Goal: Answer question/provide support: Share knowledge or assist other users

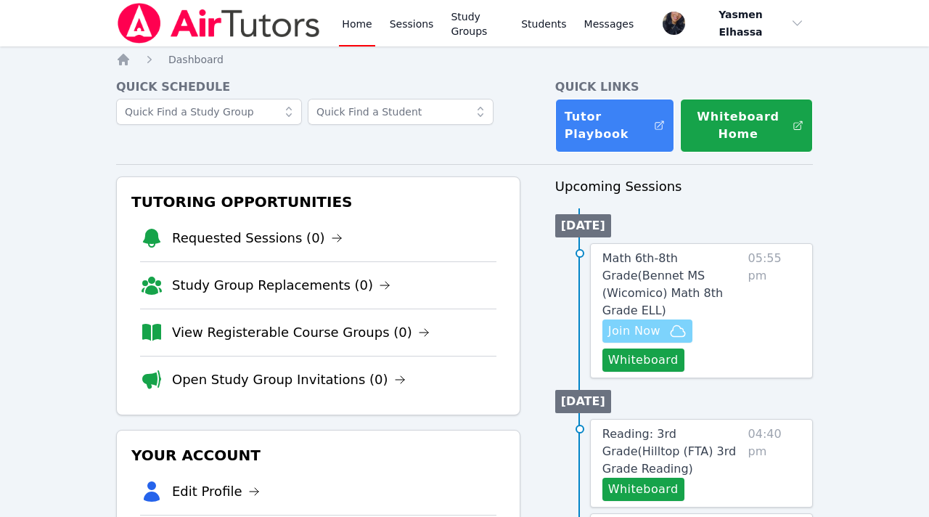
click at [658, 322] on span "Join Now" at bounding box center [634, 330] width 52 height 17
click at [662, 277] on span "Math 6th-8th Grade ( Bennet MS (Wicomico) Math 8th Grade ELL )" at bounding box center [662, 284] width 120 height 66
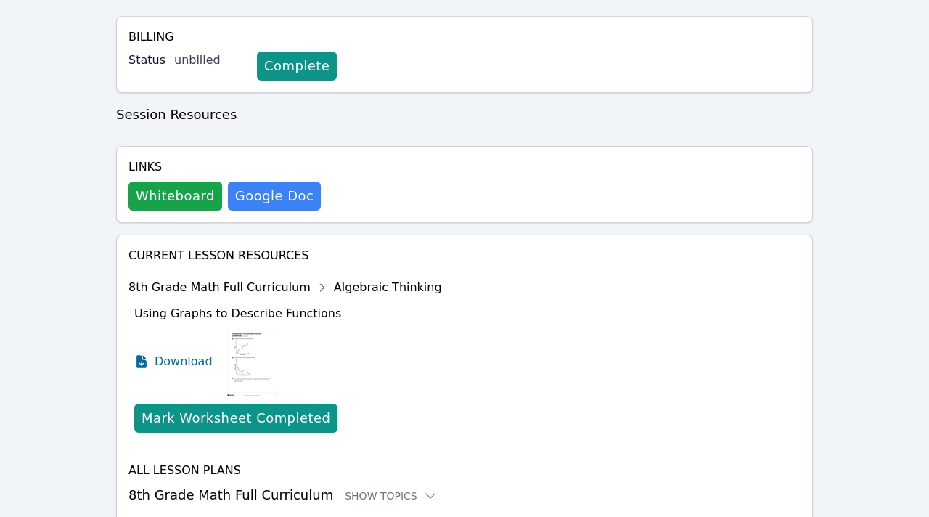
scroll to position [519, 0]
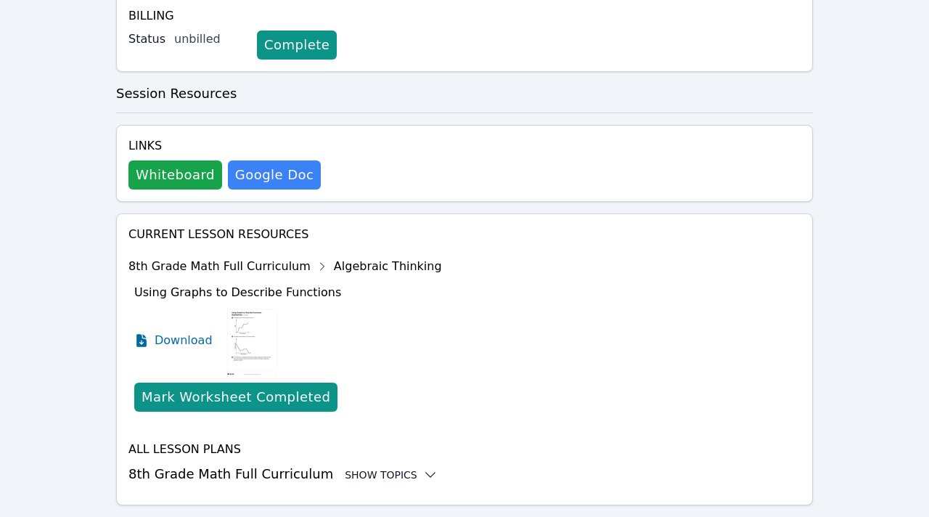
click at [345, 467] on div "Show Topics" at bounding box center [391, 474] width 93 height 15
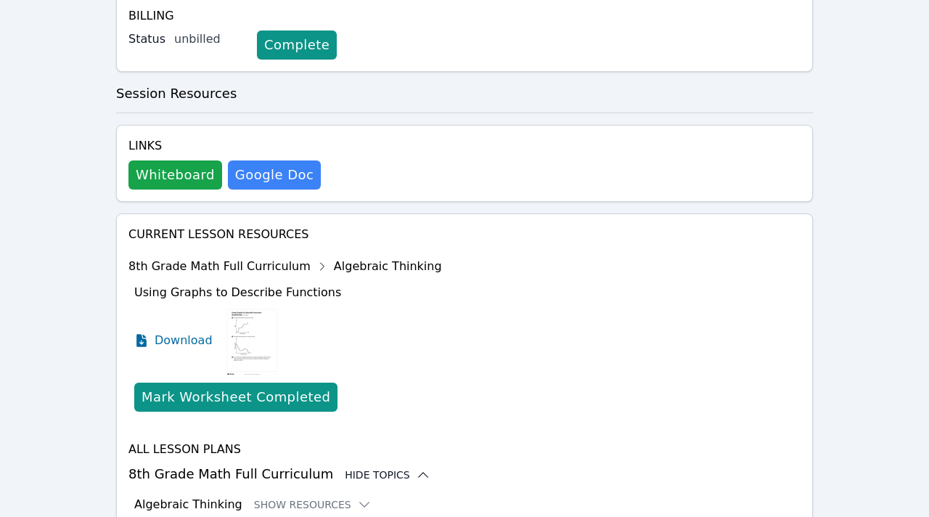
scroll to position [638, 0]
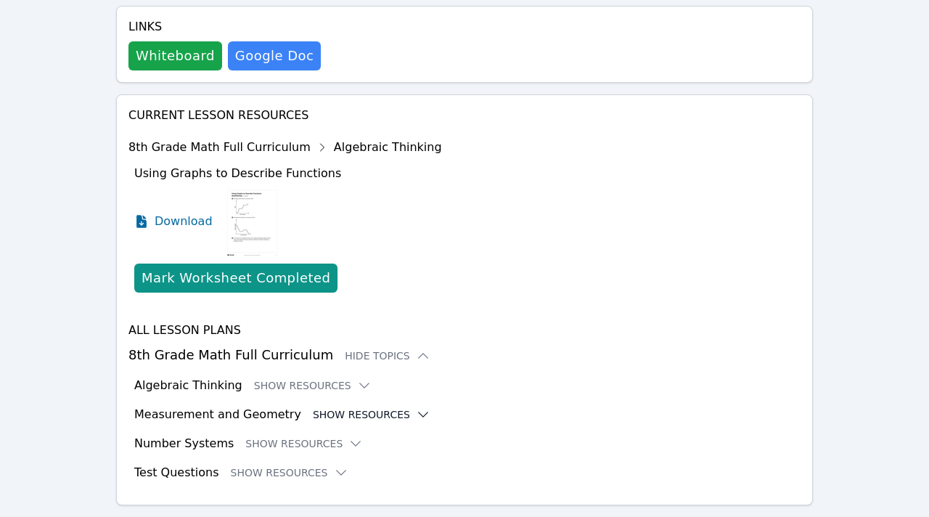
click at [328, 407] on button "Show Resources" at bounding box center [372, 414] width 118 height 15
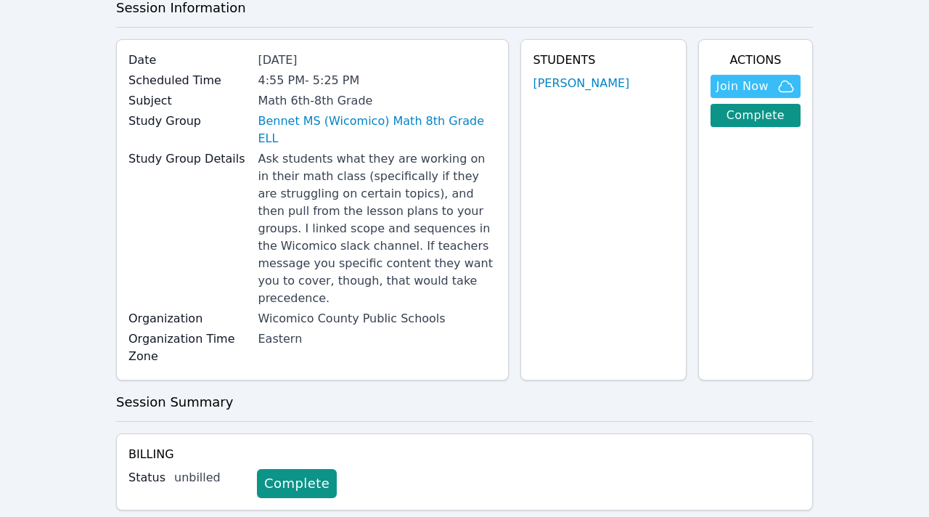
scroll to position [0, 0]
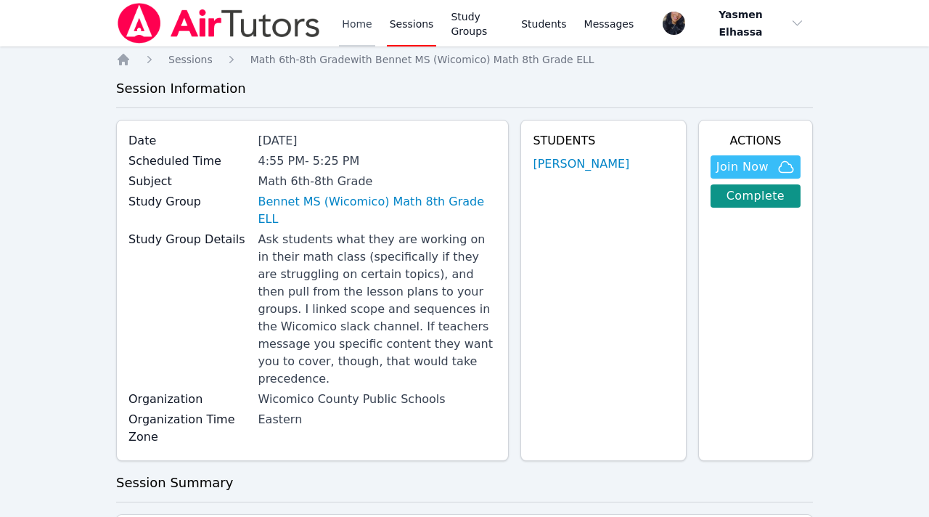
click at [351, 29] on link "Home" at bounding box center [357, 23] width 36 height 46
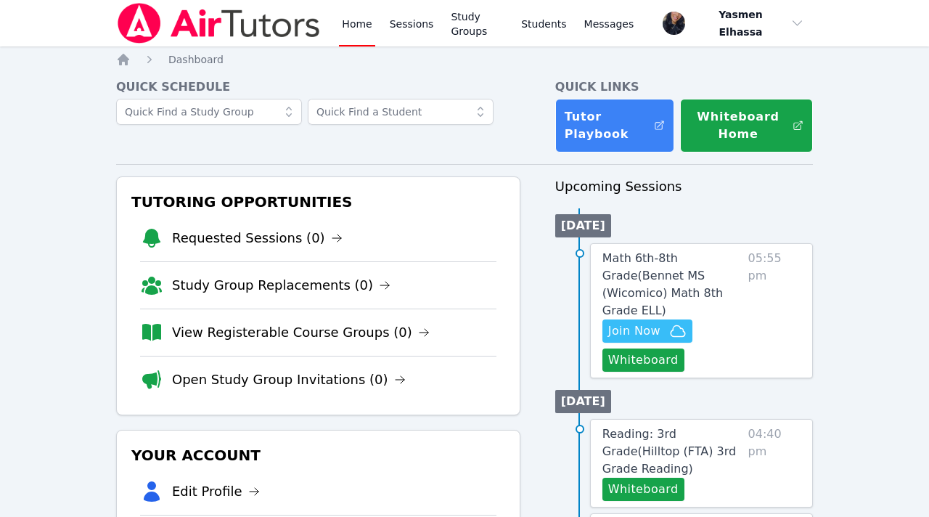
click at [348, 30] on link "Home" at bounding box center [357, 23] width 36 height 46
click at [353, 24] on link "Home" at bounding box center [357, 23] width 36 height 46
click at [470, 25] on link "Study Groups" at bounding box center [477, 23] width 59 height 46
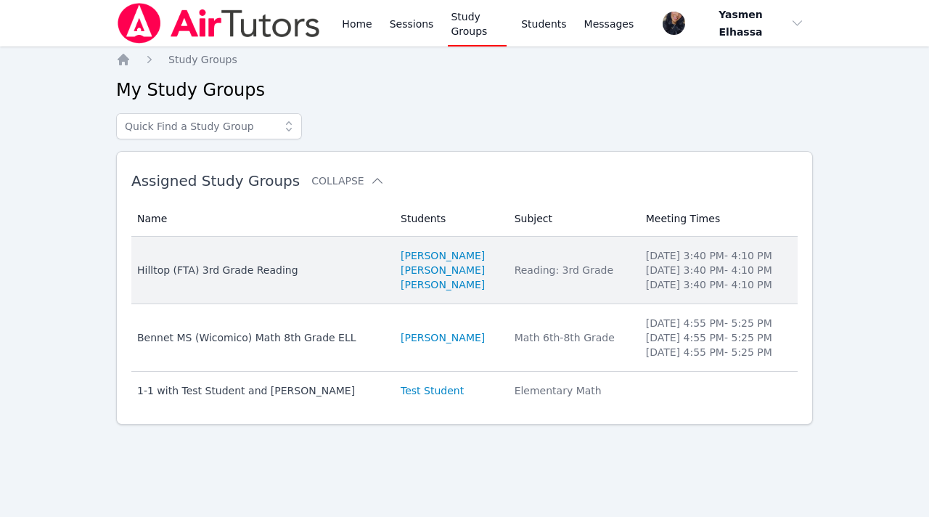
click at [242, 273] on div "Hilltop (FTA) 3rd Grade Reading" at bounding box center [260, 270] width 246 height 15
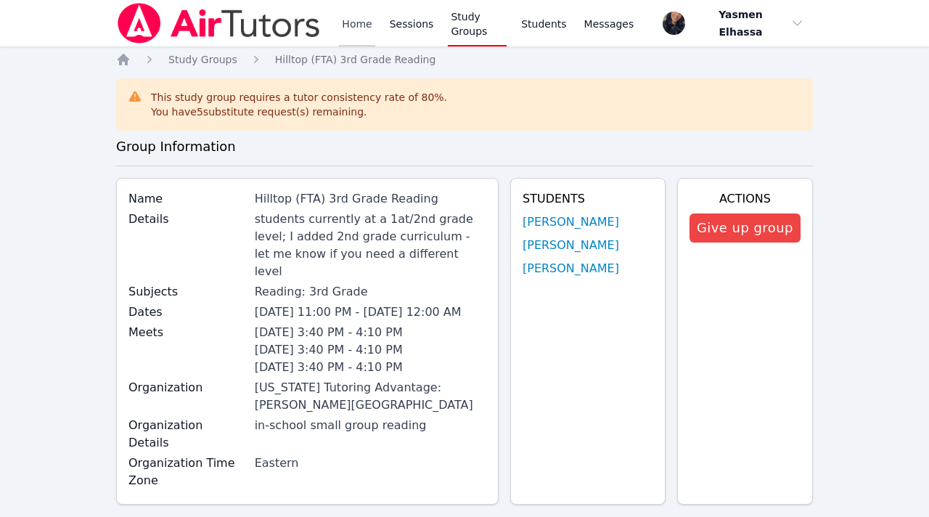
click at [353, 32] on link "Home" at bounding box center [357, 23] width 36 height 46
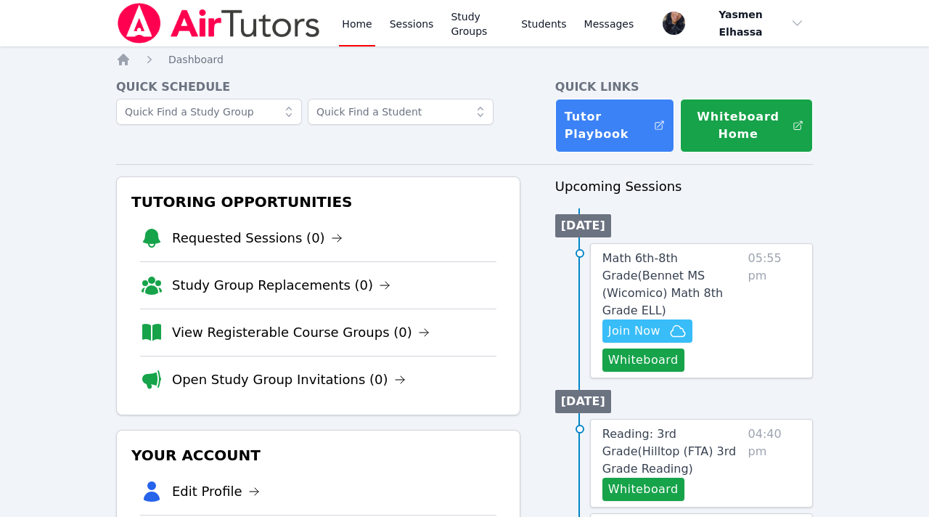
click at [277, 28] on img at bounding box center [218, 23] width 205 height 41
click at [354, 30] on link "Home" at bounding box center [357, 23] width 36 height 46
click at [415, 29] on link "Sessions" at bounding box center [412, 23] width 50 height 46
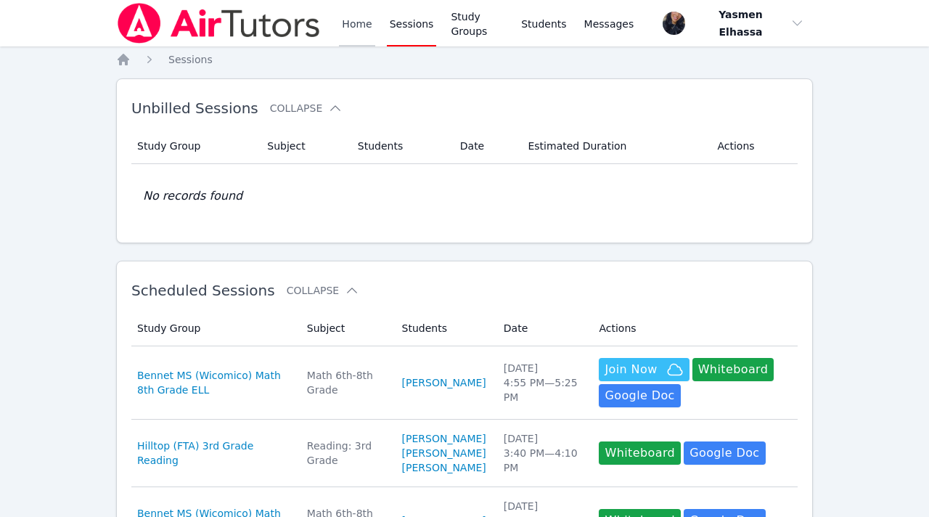
click at [363, 30] on link "Home" at bounding box center [357, 23] width 36 height 46
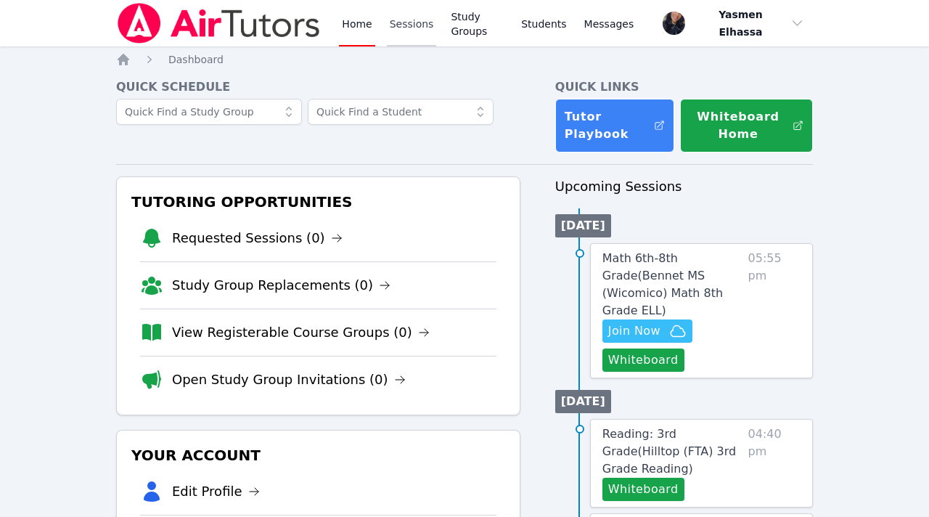
click at [400, 36] on link "Sessions" at bounding box center [412, 23] width 50 height 46
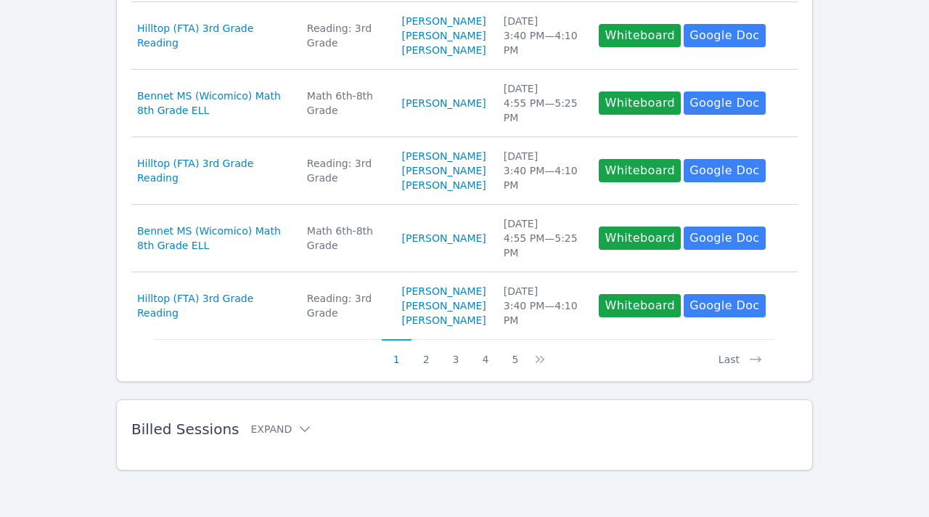
scroll to position [833, 0]
click at [286, 424] on button "Expand" at bounding box center [281, 429] width 62 height 15
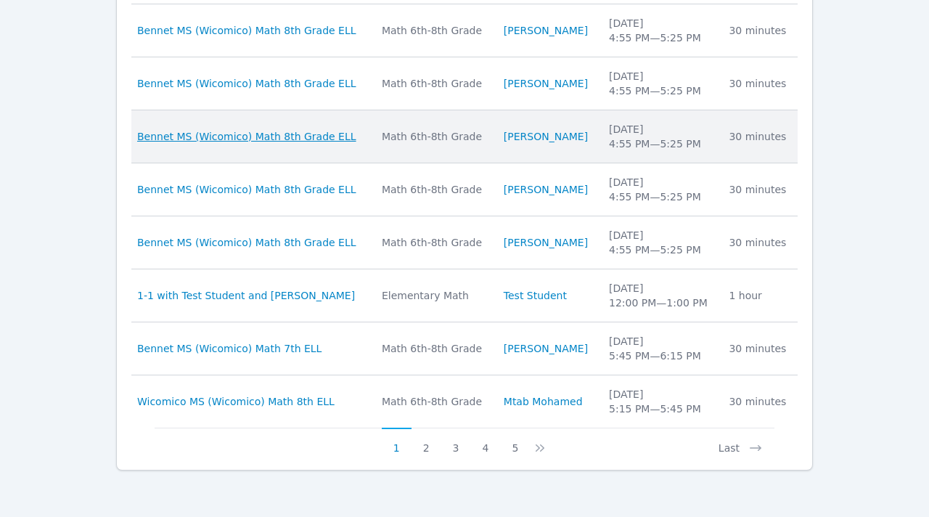
scroll to position [1434, 0]
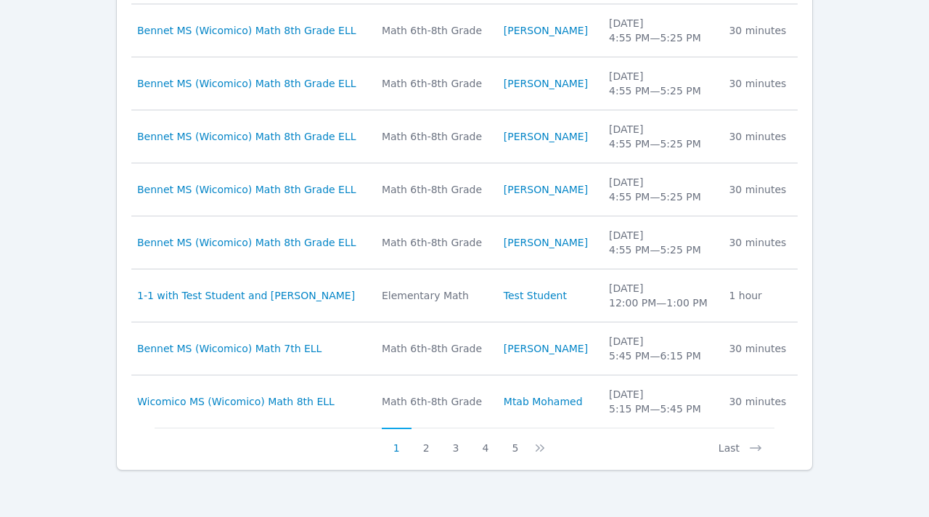
click at [421, 445] on button "2" at bounding box center [427, 442] width 30 height 28
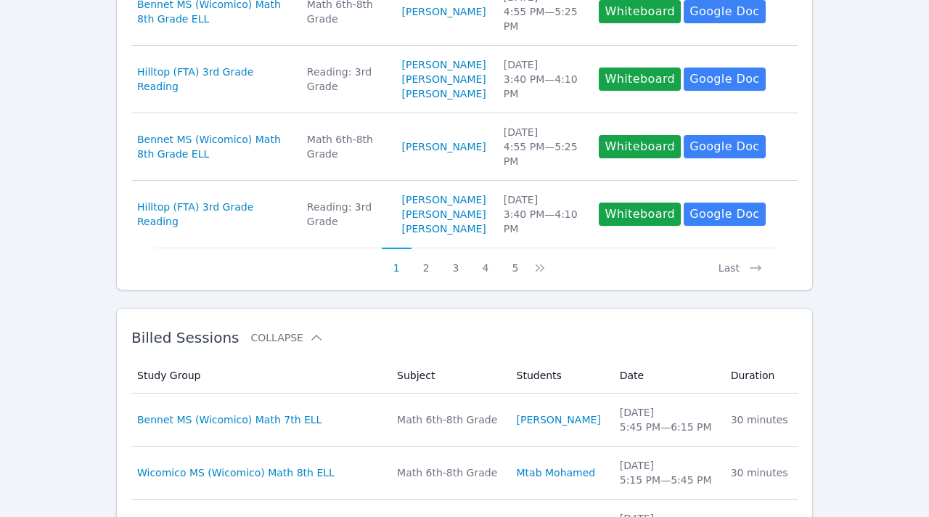
scroll to position [1419, 0]
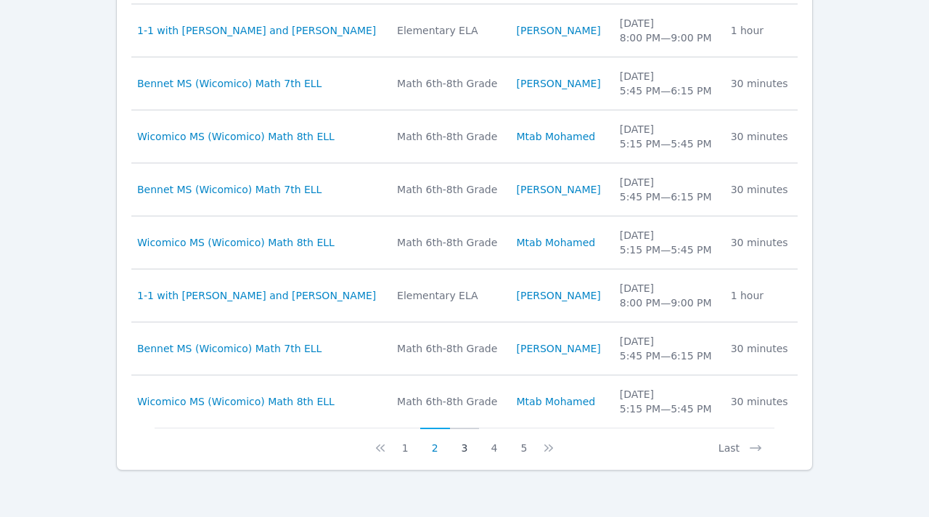
click at [463, 446] on button "3" at bounding box center [465, 442] width 30 height 28
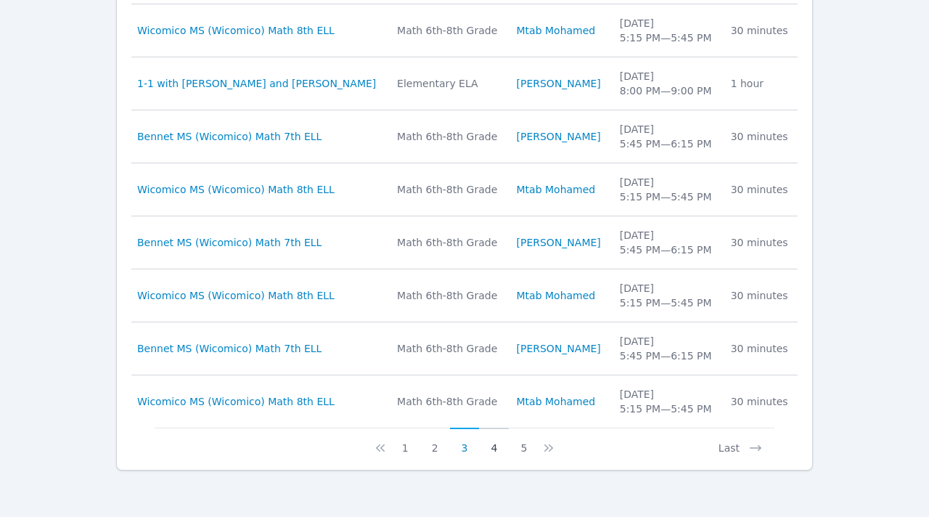
click at [489, 449] on button "4" at bounding box center [494, 442] width 30 height 28
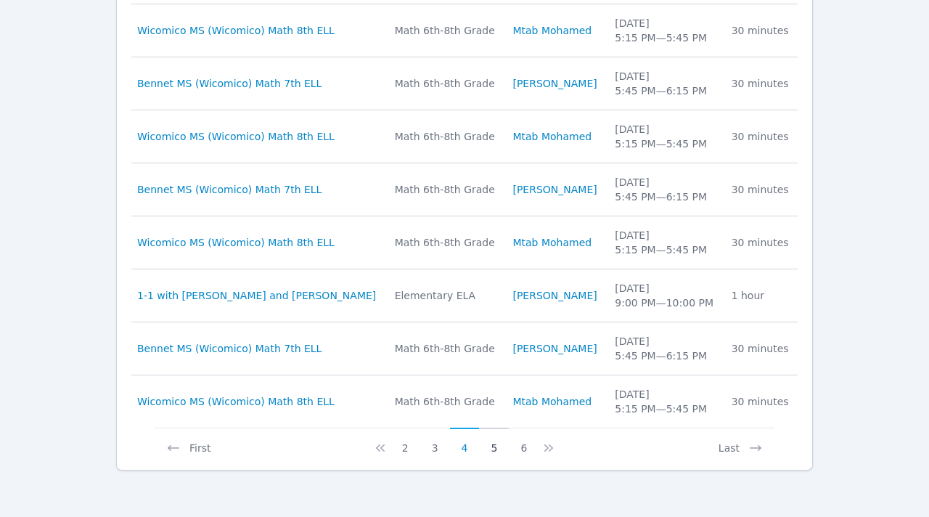
click at [497, 446] on button "5" at bounding box center [494, 442] width 30 height 28
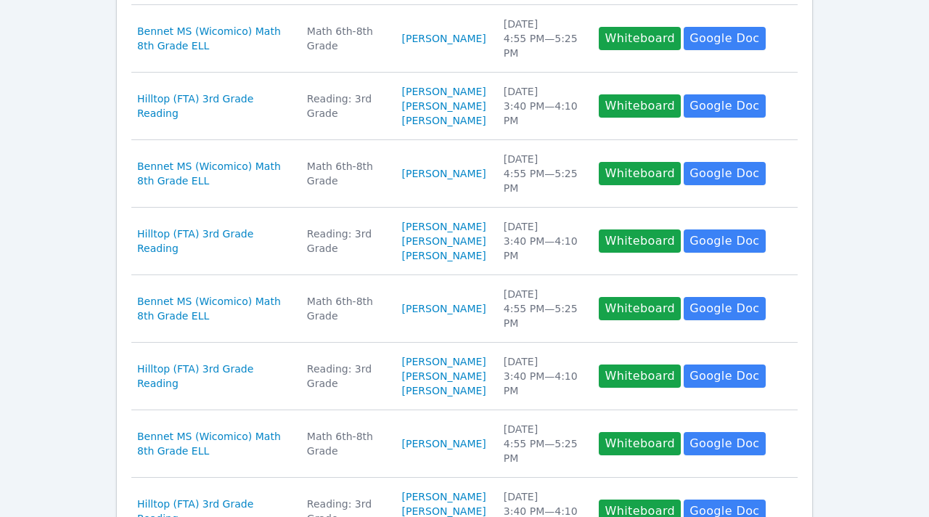
scroll to position [0, 0]
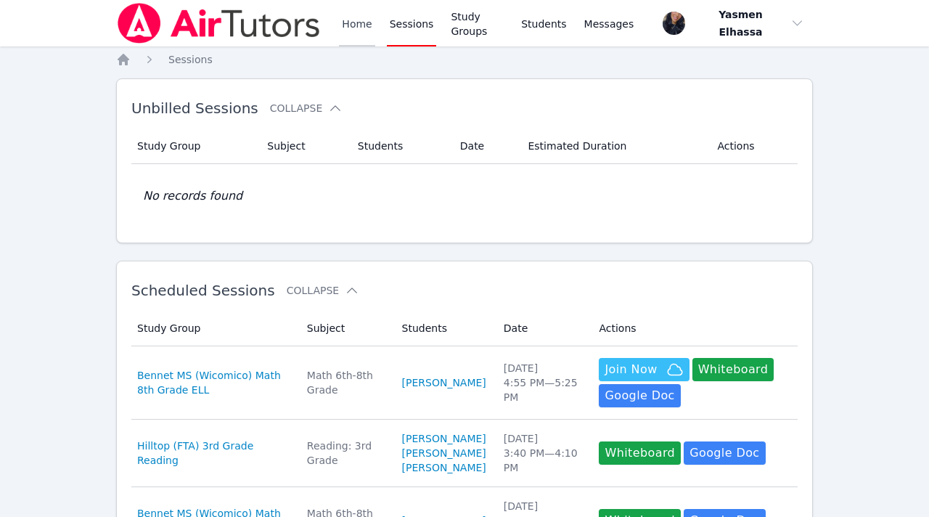
click at [354, 28] on link "Home" at bounding box center [357, 23] width 36 height 46
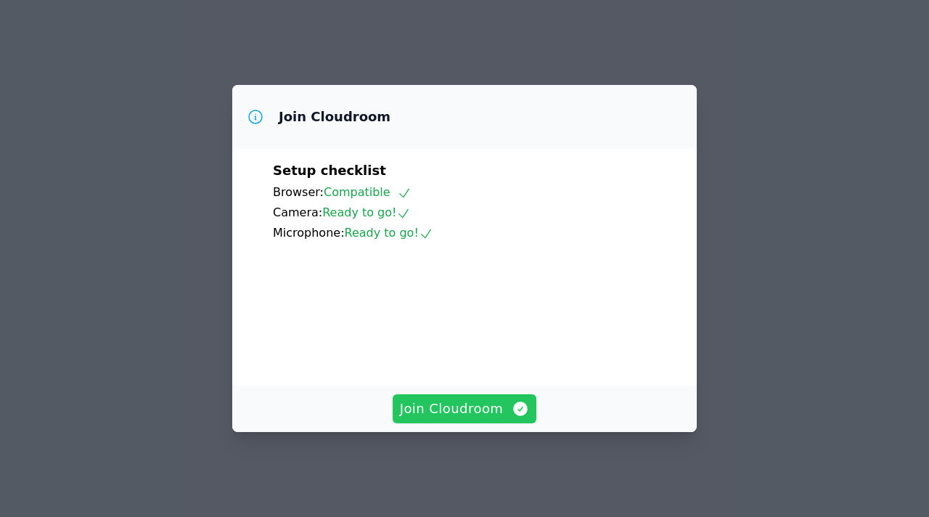
click at [472, 404] on button "Join Cloudroom" at bounding box center [465, 408] width 144 height 29
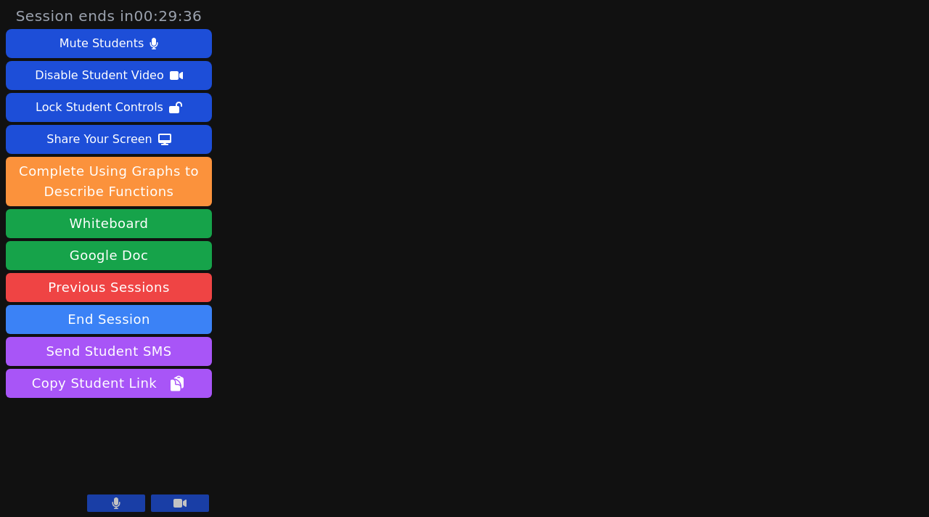
scroll to position [1, 0]
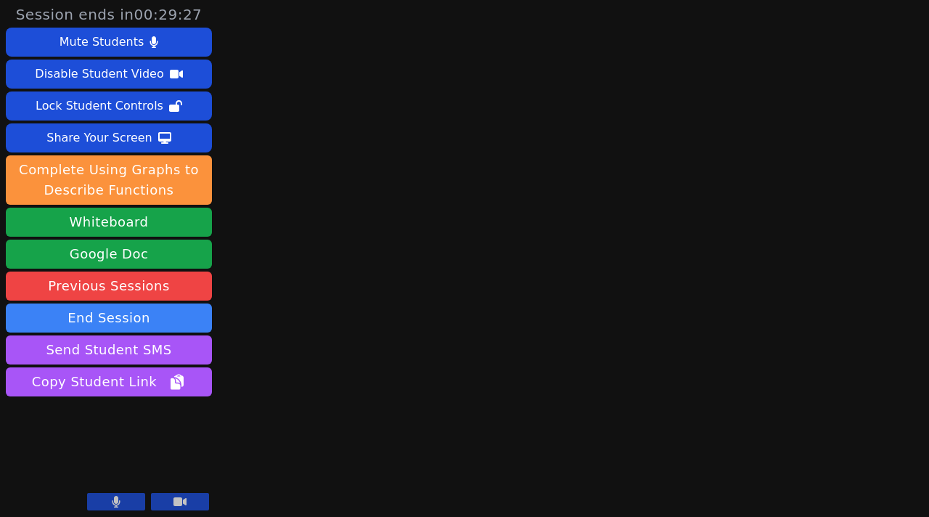
click at [461, 388] on main at bounding box center [573, 257] width 237 height 517
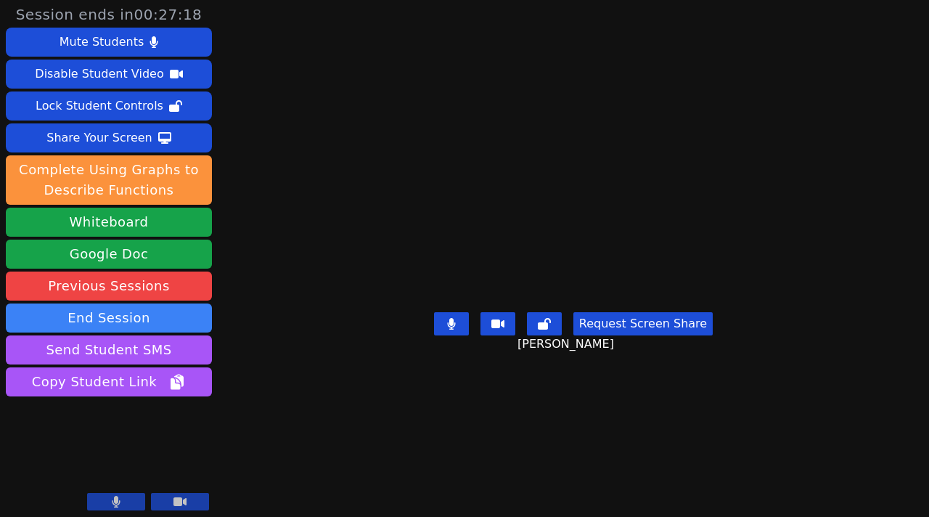
scroll to position [6, 0]
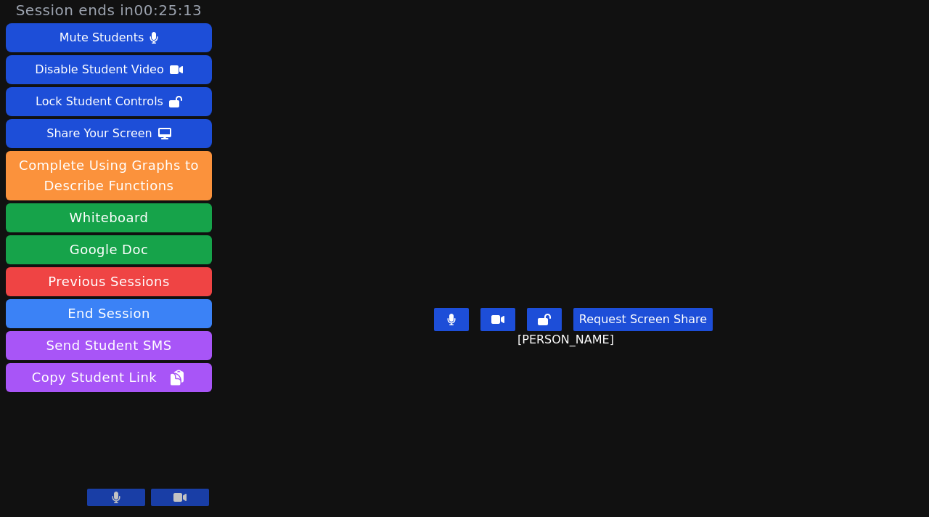
drag, startPoint x: 422, startPoint y: 1, endPoint x: 414, endPoint y: 12, distance: 13.7
click at [413, 10] on main "[PERSON_NAME] Request Screen Share [PERSON_NAME]" at bounding box center [573, 252] width 423 height 517
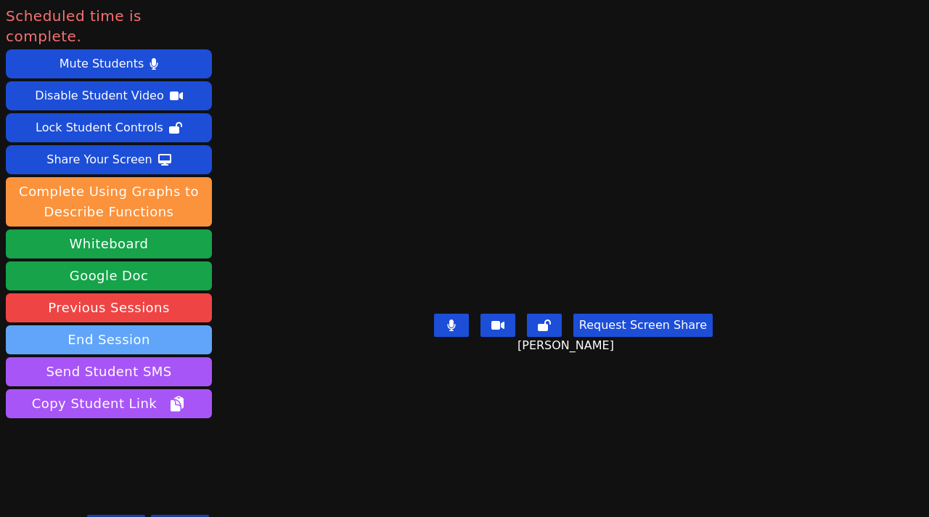
click at [89, 325] on button "End Session" at bounding box center [109, 339] width 206 height 29
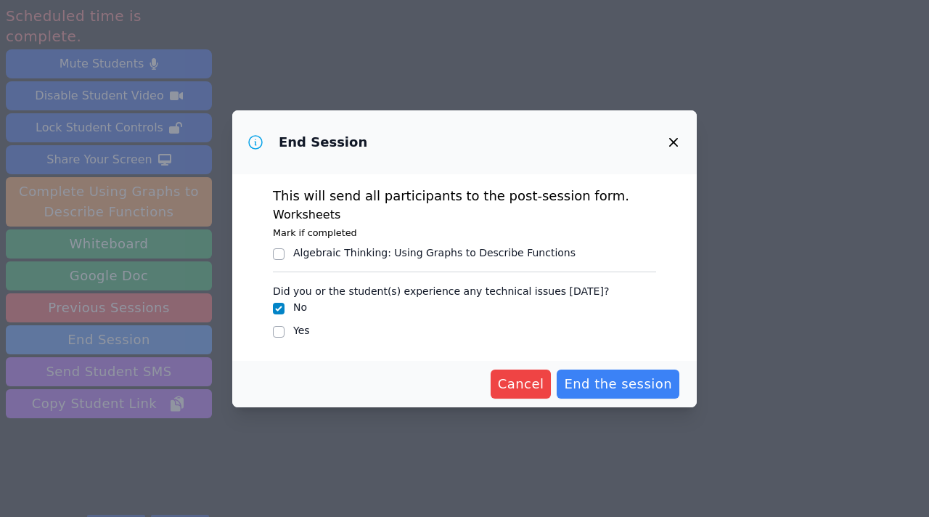
click at [457, 250] on div "Algebraic Thinking : Using Graphs to Describe Functions" at bounding box center [434, 252] width 282 height 15
click at [285, 250] on input "Algebraic Thinking : Using Graphs to Describe Functions" at bounding box center [279, 254] width 12 height 12
checkbox input "true"
click at [613, 388] on span "End the session" at bounding box center [618, 384] width 108 height 20
